Goal: Complete application form

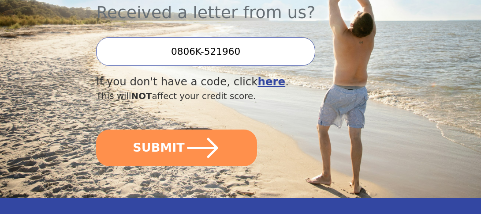
scroll to position [309, 0]
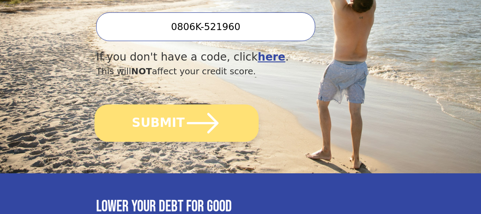
click at [168, 104] on button "SUBMIT" at bounding box center [177, 122] width 164 height 37
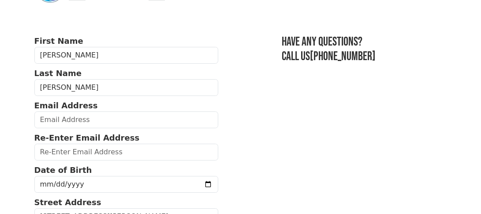
scroll to position [88, 0]
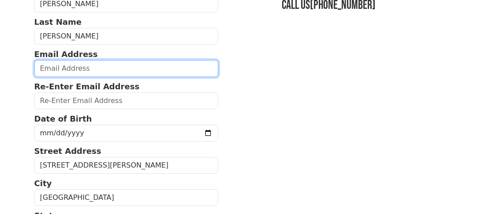
click at [57, 67] on input "email" at bounding box center [126, 68] width 184 height 17
type input "[EMAIL_ADDRESS][DOMAIN_NAME]"
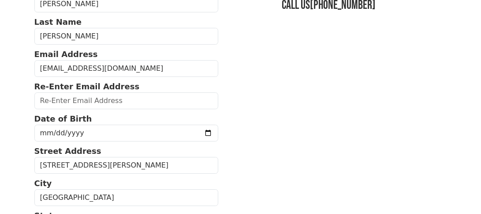
type input "[EMAIL_ADDRESS][DOMAIN_NAME]"
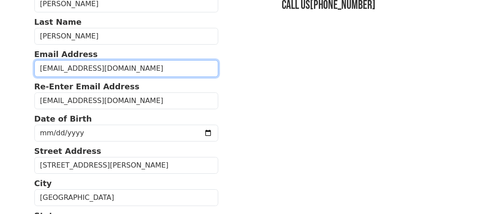
type input "[PHONE_NUMBER]"
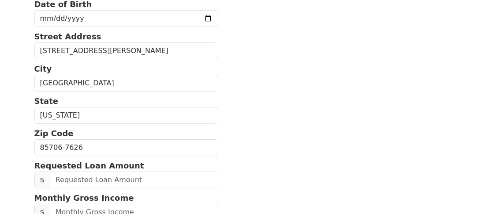
scroll to position [114, 0]
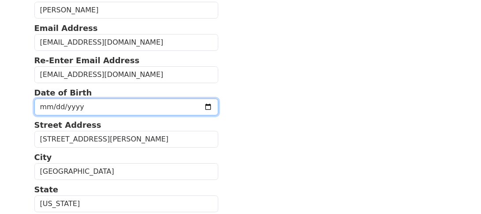
click at [80, 102] on input "date" at bounding box center [126, 106] width 184 height 17
type input "[DATE]"
click at [135, 103] on input "[DATE]" at bounding box center [126, 106] width 184 height 17
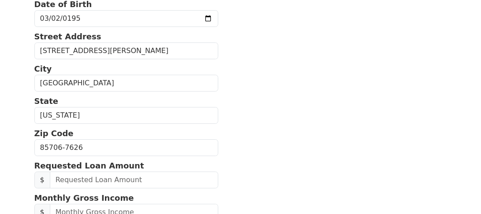
scroll to position [291, 0]
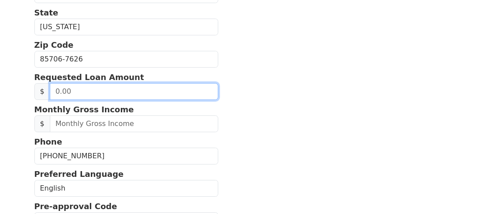
click at [52, 86] on input "text" at bounding box center [134, 91] width 169 height 17
click at [54, 86] on input "text" at bounding box center [134, 91] width 169 height 17
click at [74, 92] on input "text" at bounding box center [134, 91] width 169 height 17
drag, startPoint x: 54, startPoint y: 86, endPoint x: 97, endPoint y: 91, distance: 44.0
click at [97, 91] on input "0.20" at bounding box center [134, 91] width 169 height 17
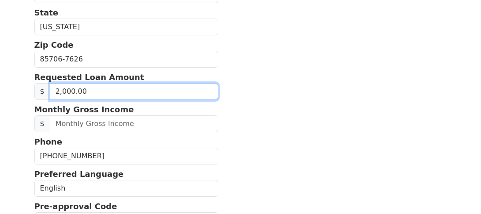
type input "20,000.00"
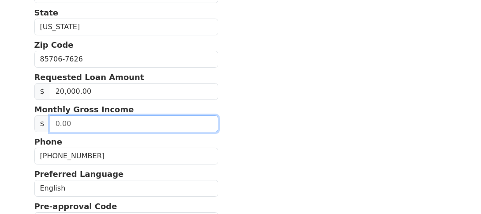
click at [77, 117] on input "text" at bounding box center [134, 123] width 169 height 17
type input "1,858.00"
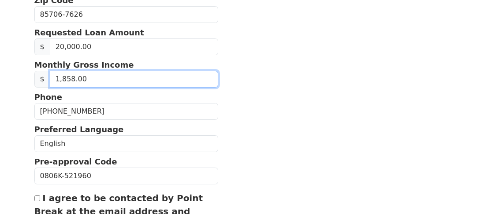
scroll to position [423, 0]
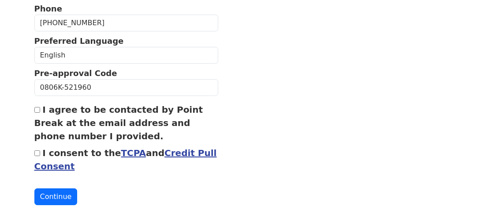
click at [35, 107] on input "I agree to be contacted by Point Break at the email address and phone number I …" at bounding box center [37, 110] width 6 height 6
checkbox input "true"
click at [35, 150] on input "I consent to the TCPA and Credit Pull Consent" at bounding box center [37, 153] width 6 height 6
checkbox input "true"
click at [55, 190] on button "Continue" at bounding box center [55, 196] width 43 height 17
